Goal: Find specific page/section: Find specific page/section

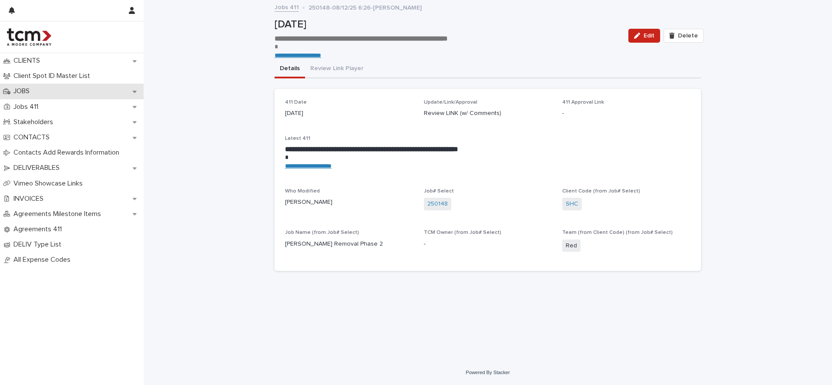
click at [85, 91] on div "JOBS" at bounding box center [72, 91] width 144 height 15
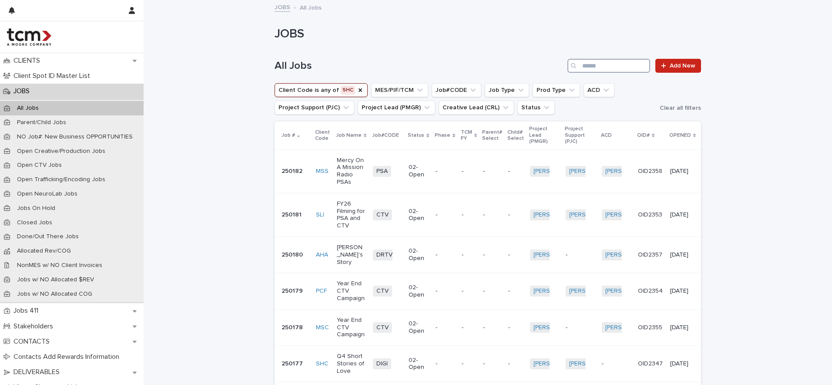
click at [600, 69] on input "Search" at bounding box center [609, 66] width 83 height 14
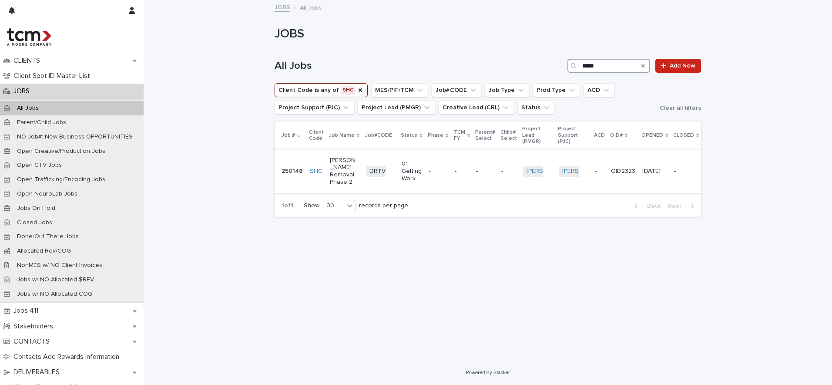
type input "*****"
click at [334, 178] on p "[PERSON_NAME] Removal Phase 2" at bounding box center [344, 171] width 29 height 29
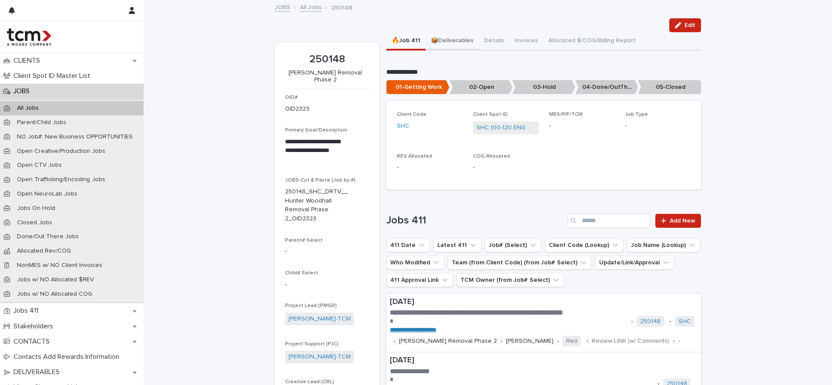
click at [462, 42] on button "📦Deliverables" at bounding box center [452, 41] width 53 height 18
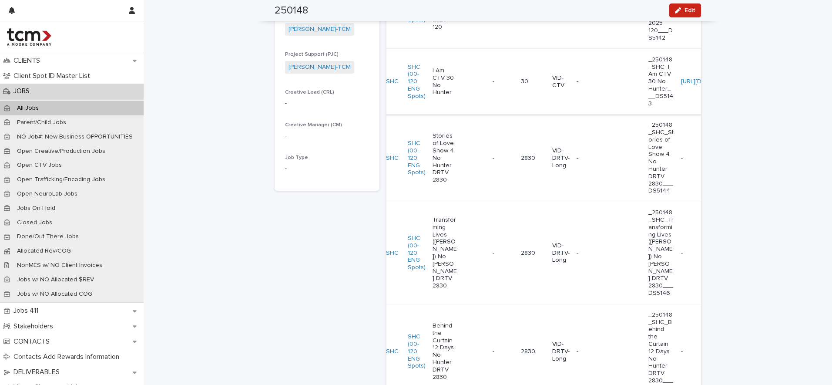
scroll to position [468, 0]
